Goal: Task Accomplishment & Management: Use online tool/utility

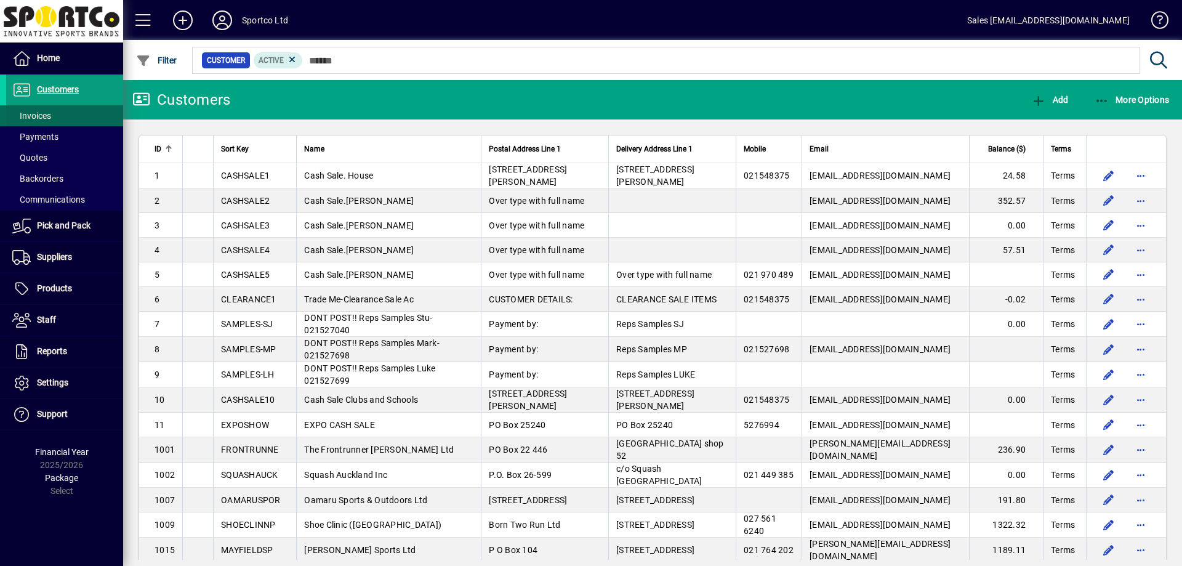
click at [55, 116] on span at bounding box center [64, 116] width 117 height 30
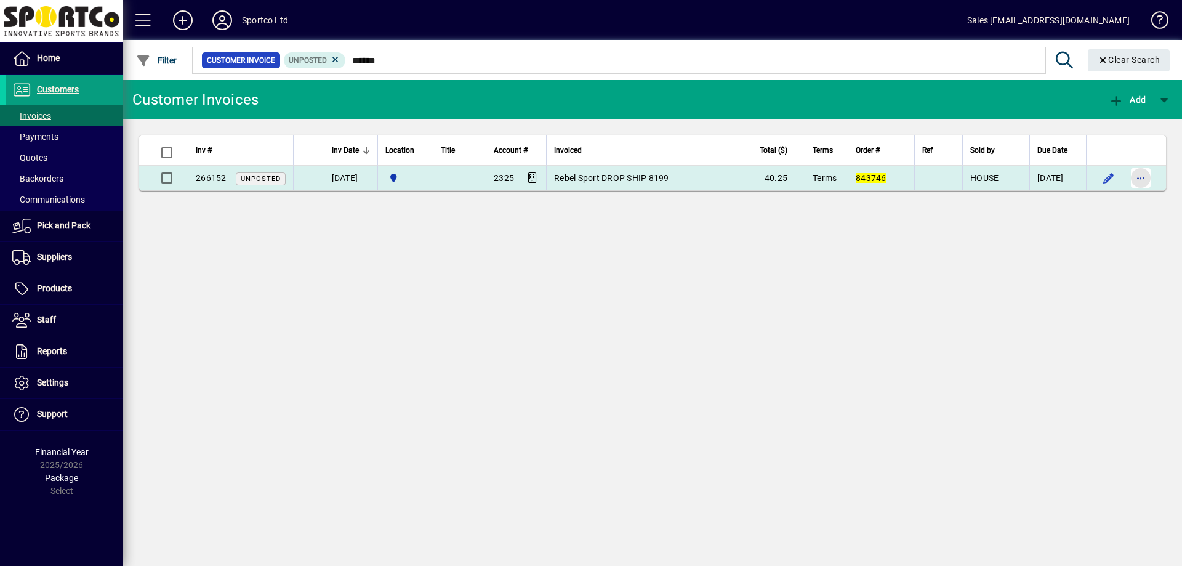
click at [1146, 178] on span "button" at bounding box center [1141, 178] width 30 height 30
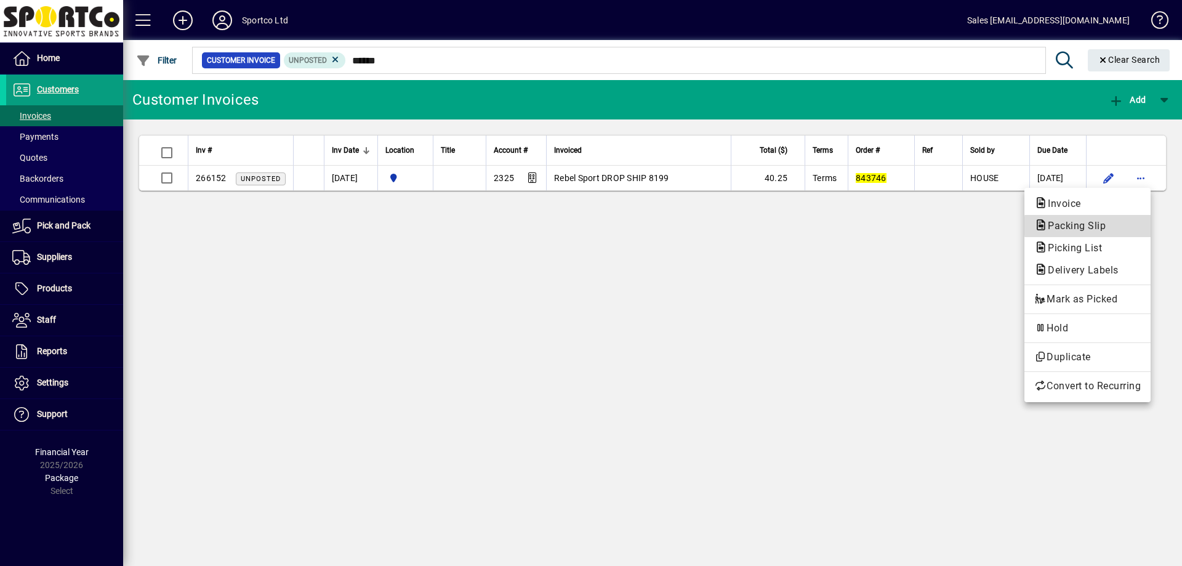
click at [1094, 226] on span "Packing Slip" at bounding box center [1073, 226] width 78 height 12
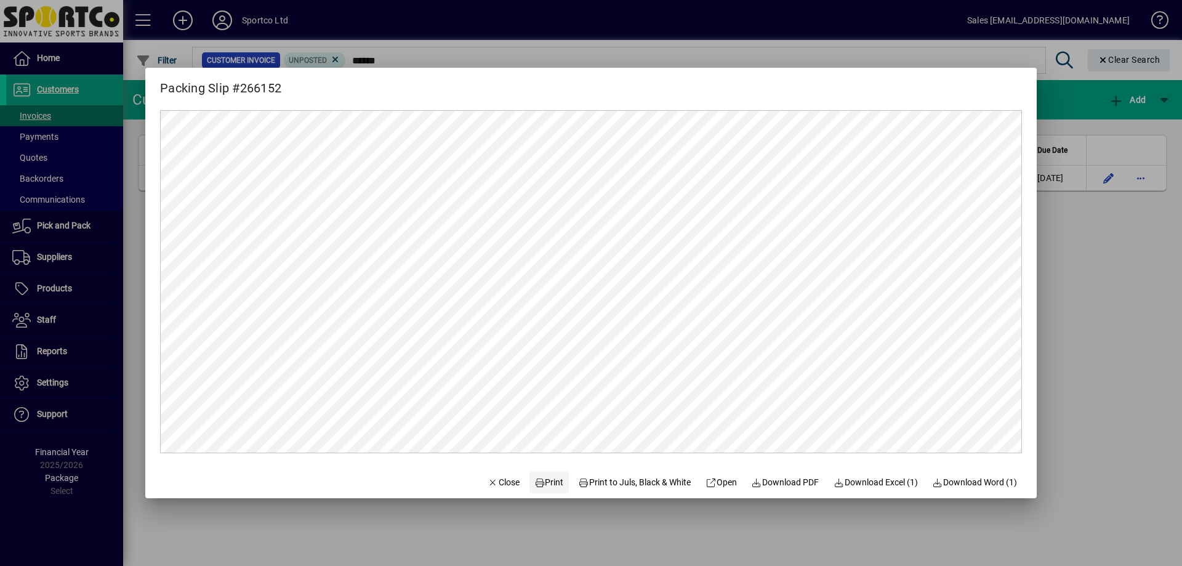
click at [547, 482] on span "Print" at bounding box center [549, 482] width 30 height 13
click at [487, 485] on span "Close" at bounding box center [503, 482] width 32 height 13
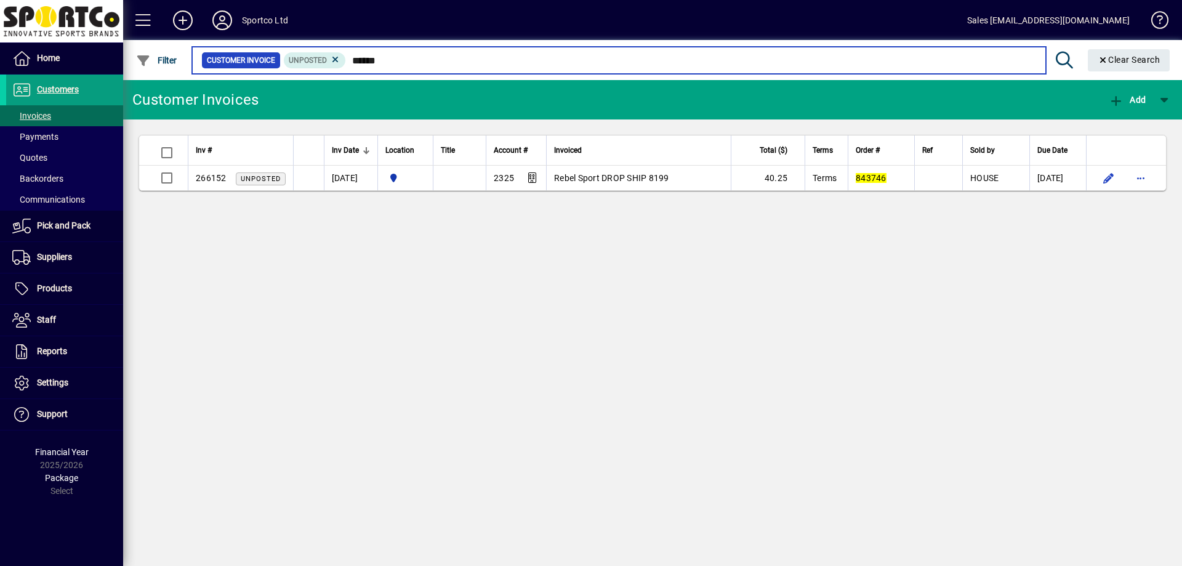
click at [433, 64] on input "******" at bounding box center [690, 60] width 689 height 17
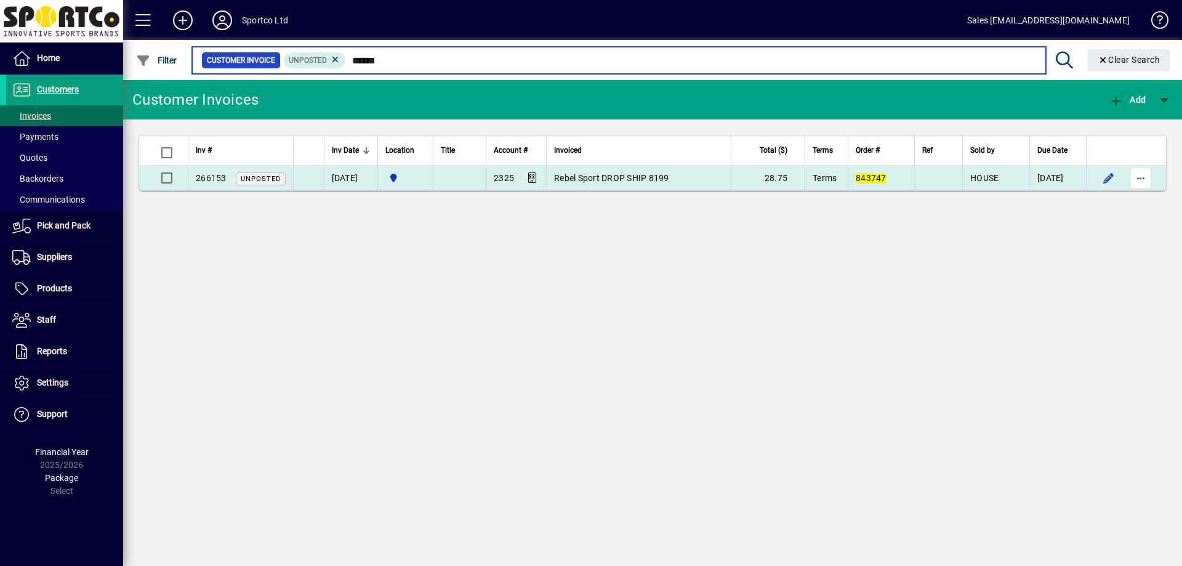
type input "******"
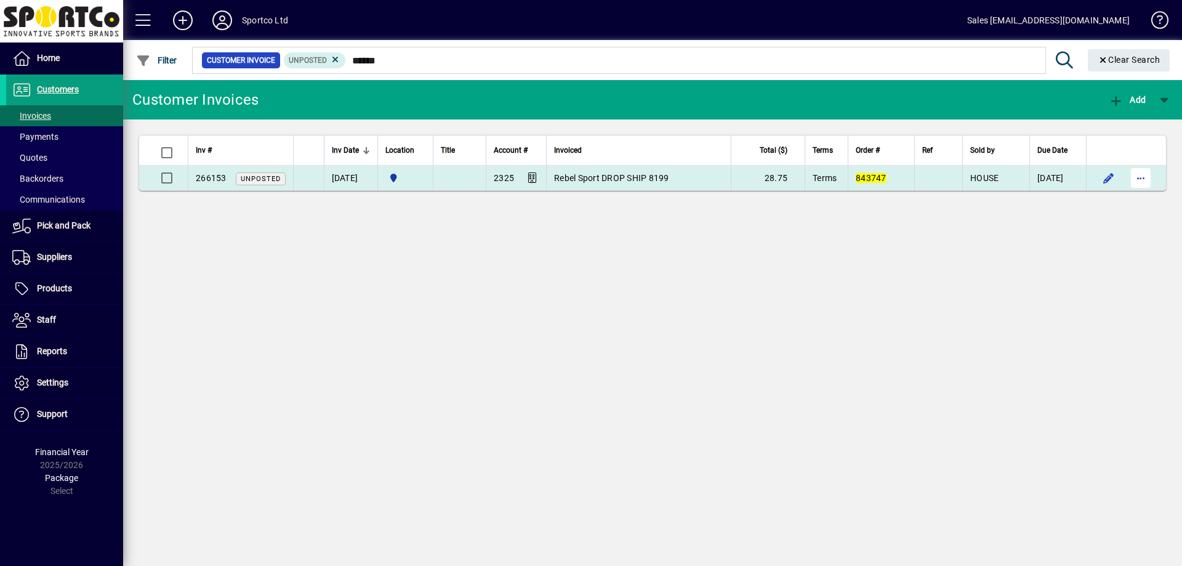
click at [1138, 175] on span "button" at bounding box center [1141, 178] width 30 height 30
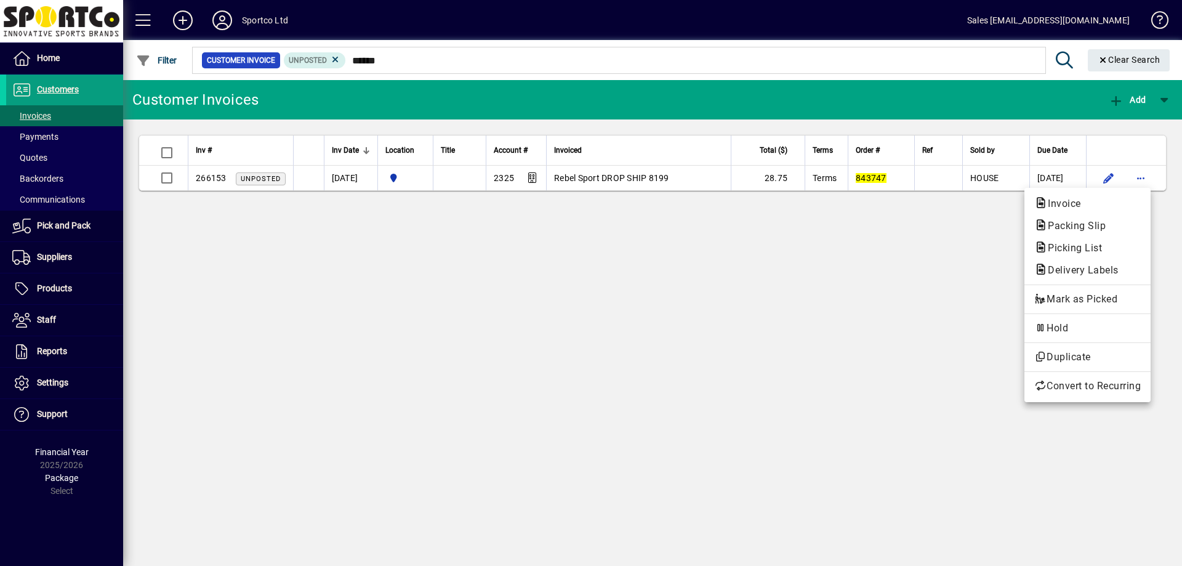
click at [860, 361] on div at bounding box center [591, 283] width 1182 height 566
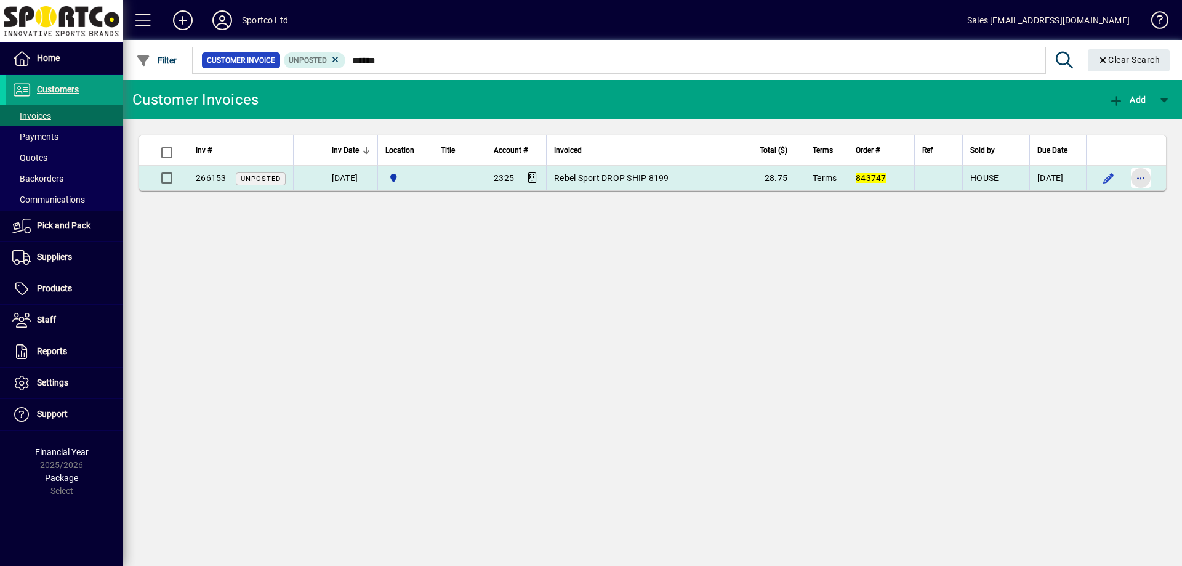
click at [1143, 177] on span "button" at bounding box center [1141, 178] width 30 height 30
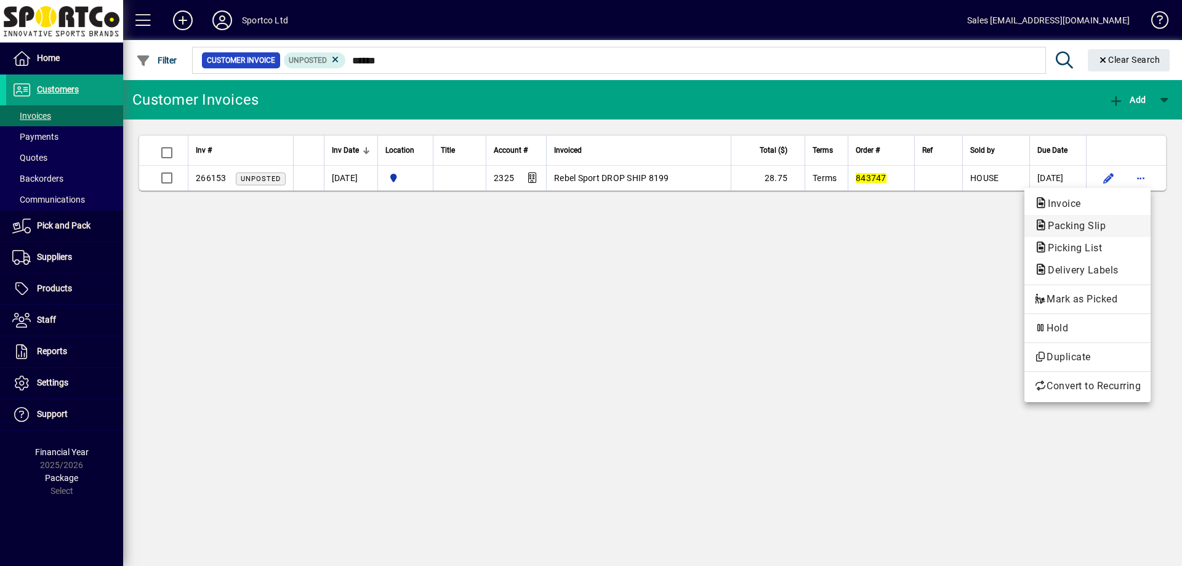
click at [1075, 220] on span "Packing Slip" at bounding box center [1073, 226] width 78 height 12
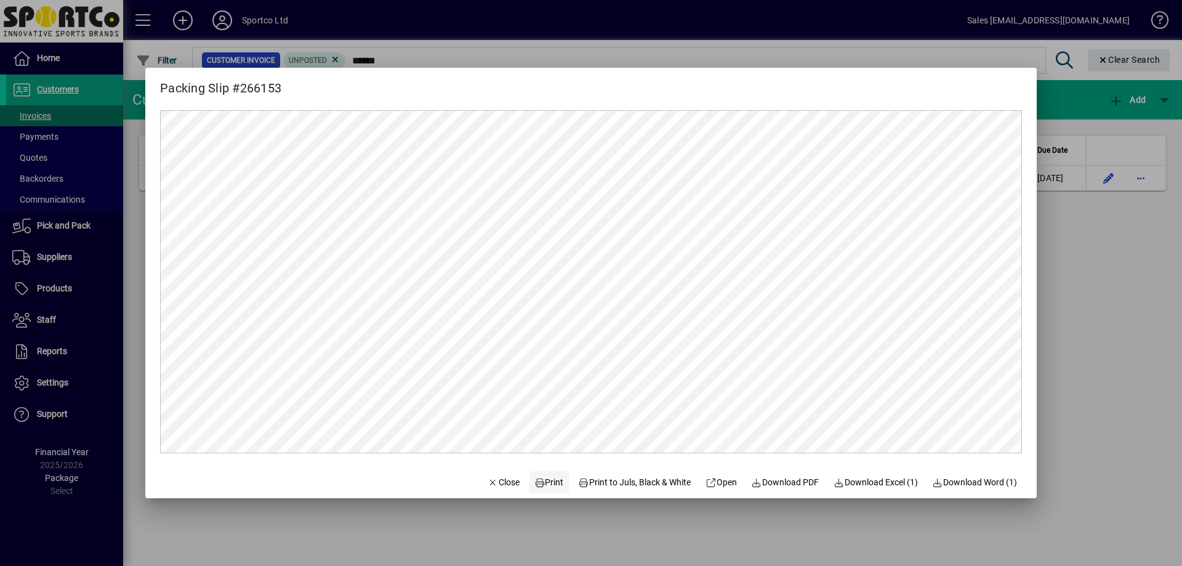
click at [544, 481] on span "Print" at bounding box center [549, 482] width 30 height 13
click at [503, 478] on span "Close" at bounding box center [503, 482] width 32 height 13
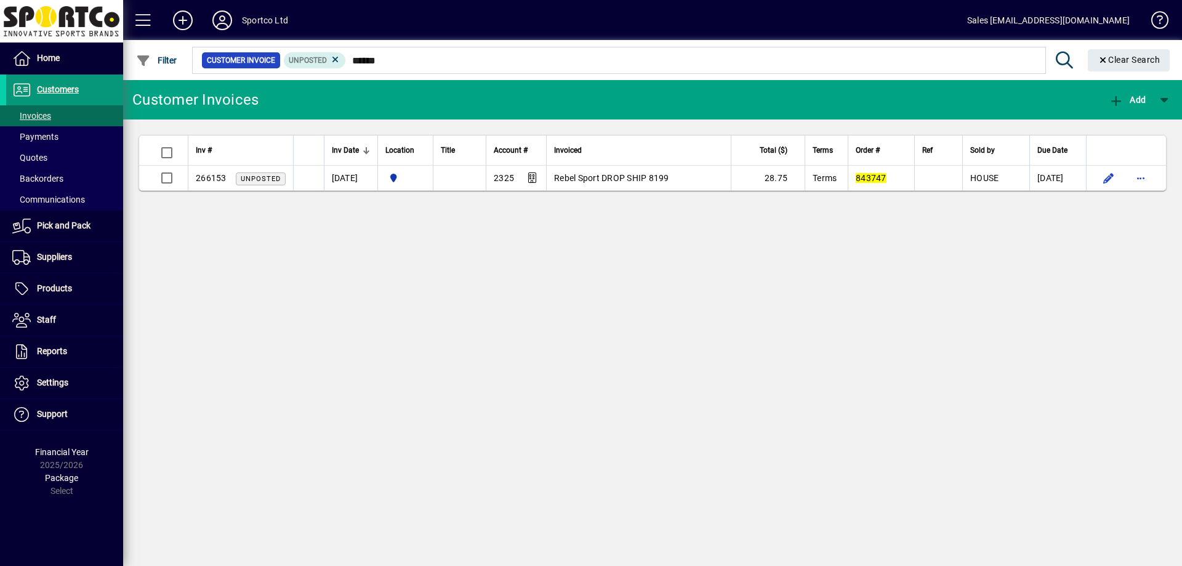
click at [75, 103] on span at bounding box center [64, 90] width 117 height 30
